Goal: Obtain resource: Download file/media

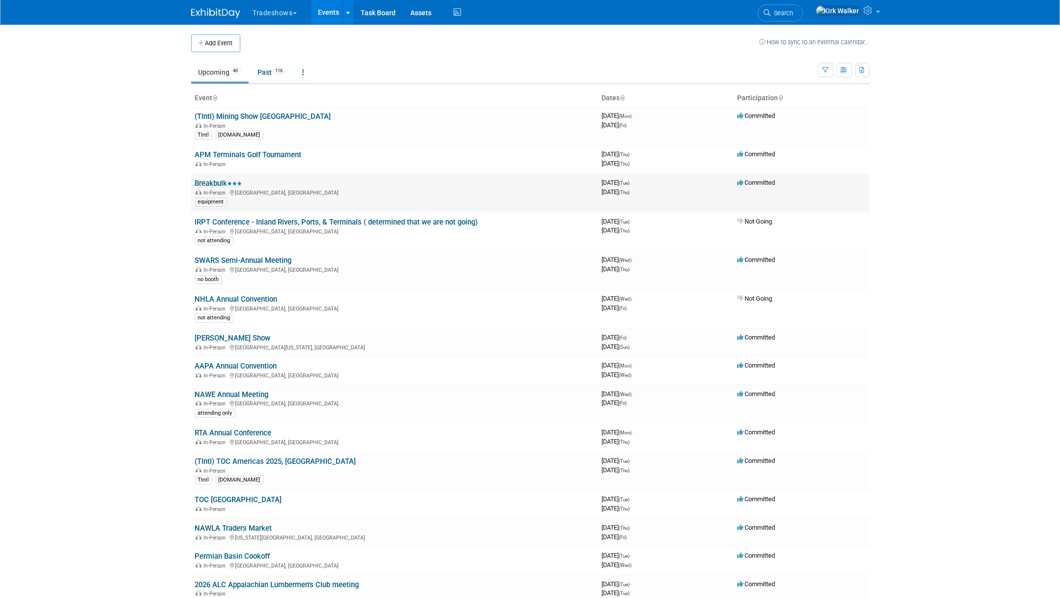
click at [209, 183] on link "Breakbulk" at bounding box center [218, 183] width 47 height 9
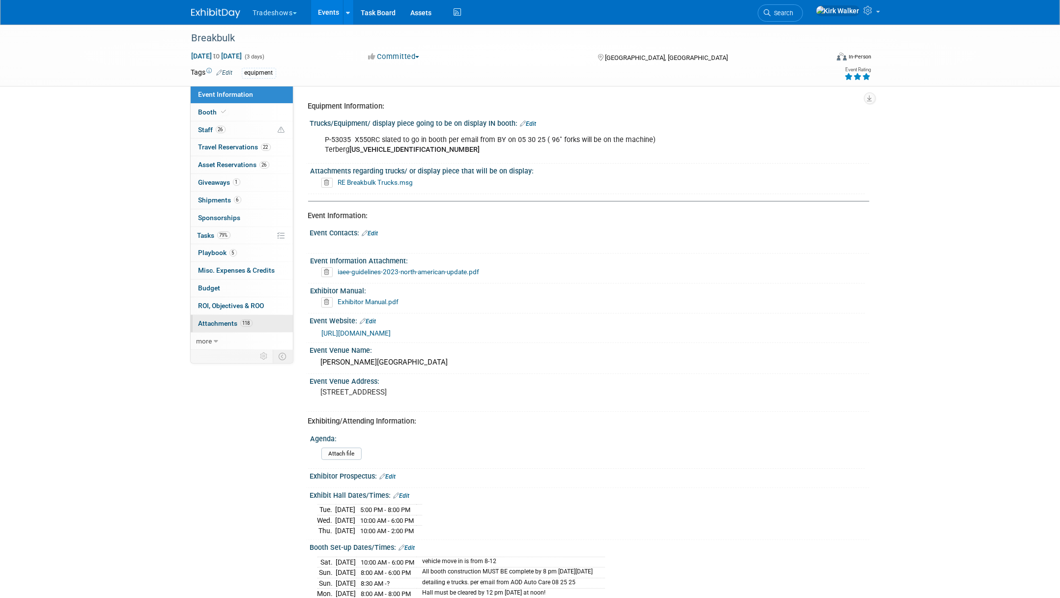
click at [221, 319] on span "Attachments 118" at bounding box center [226, 323] width 54 height 8
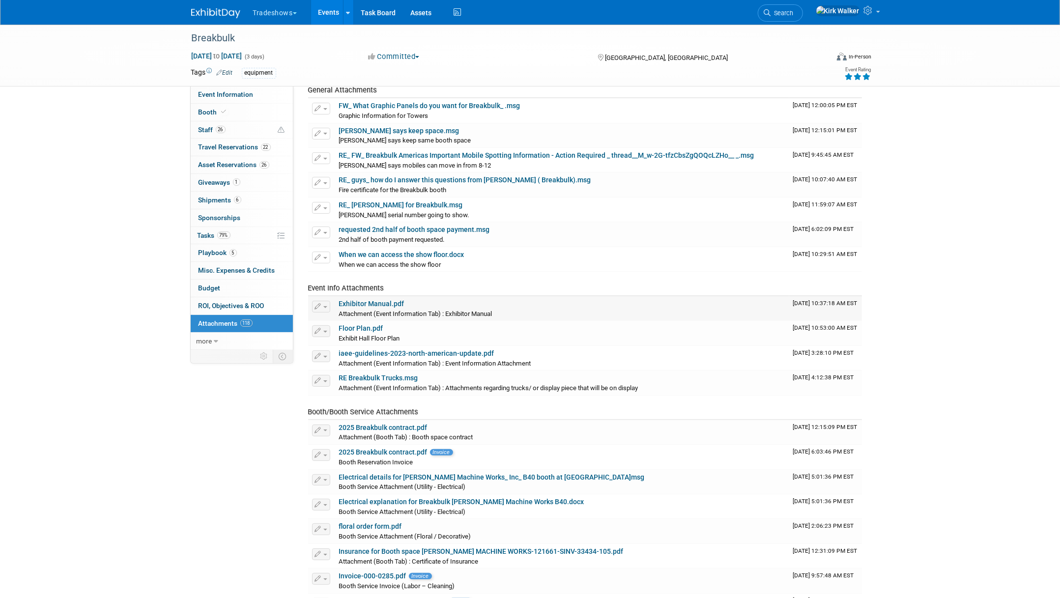
scroll to position [49, 0]
click at [386, 303] on link "Exhibitor Manual.pdf" at bounding box center [371, 302] width 65 height 8
click at [216, 178] on span "Giveaways 1" at bounding box center [220, 182] width 42 height 8
